Goal: Complete application form

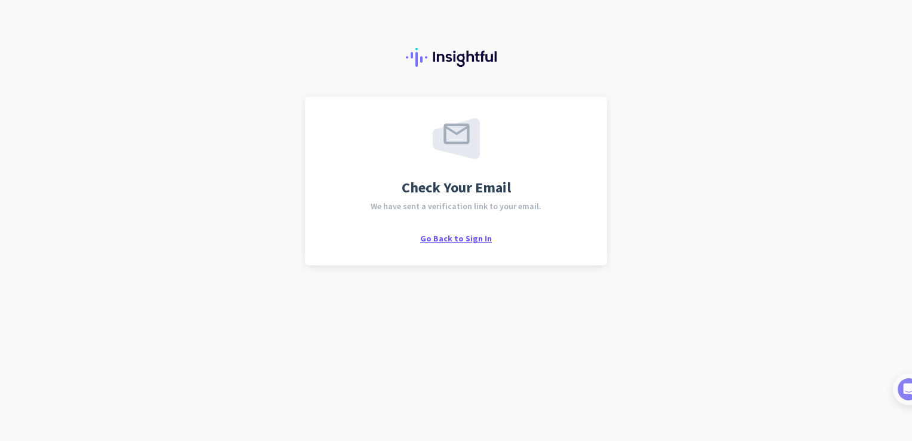
click at [451, 235] on span "Go Back to Sign In" at bounding box center [456, 238] width 72 height 11
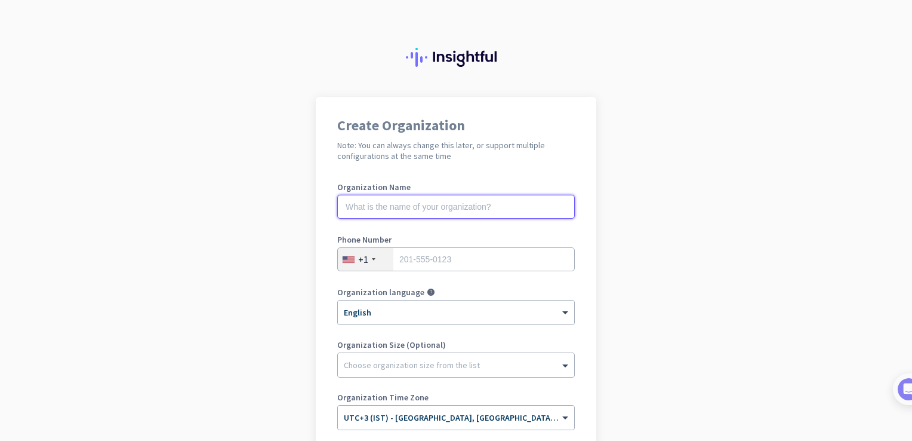
click at [453, 206] on input "text" at bounding box center [456, 207] width 238 height 24
type input "[PERSON_NAME]"
click at [377, 259] on div "+1" at bounding box center [366, 259] width 56 height 23
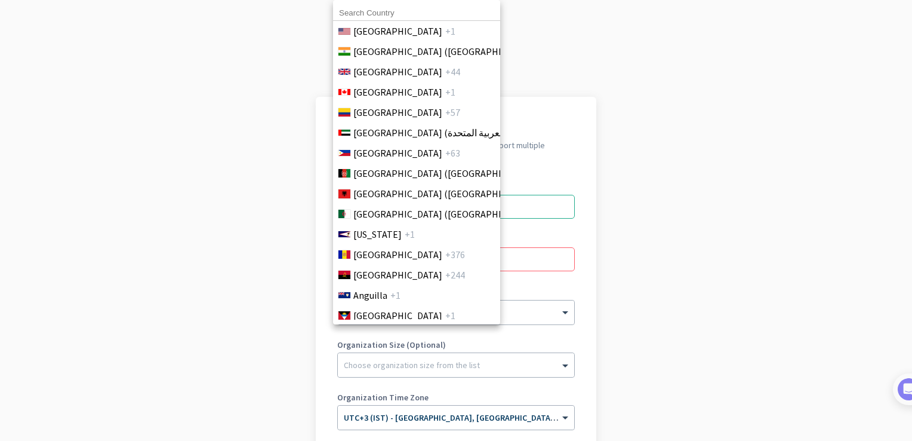
drag, startPoint x: 768, startPoint y: 70, endPoint x: 497, endPoint y: 0, distance: 280.1
click at [768, 70] on div at bounding box center [456, 220] width 912 height 441
